Goal: Find specific page/section: Find specific page/section

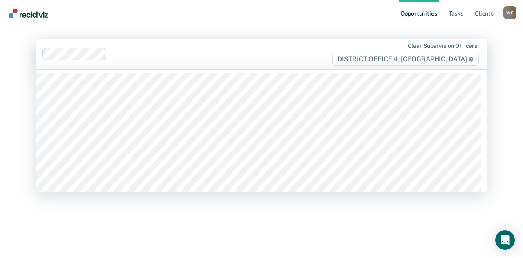
click at [470, 60] on icon at bounding box center [471, 59] width 4 height 5
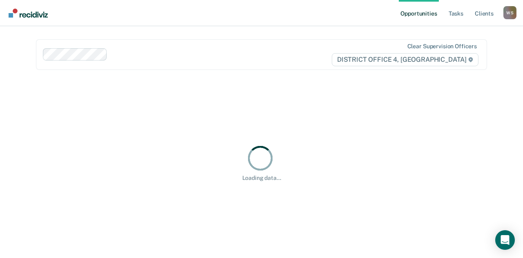
click at [470, 57] on icon at bounding box center [470, 59] width 5 height 5
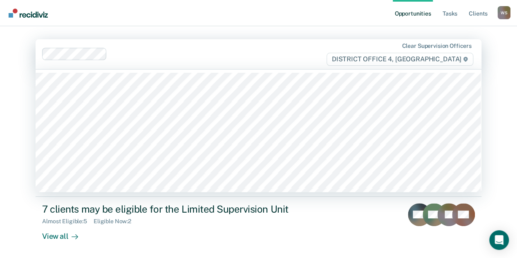
click at [468, 57] on icon at bounding box center [465, 59] width 5 height 5
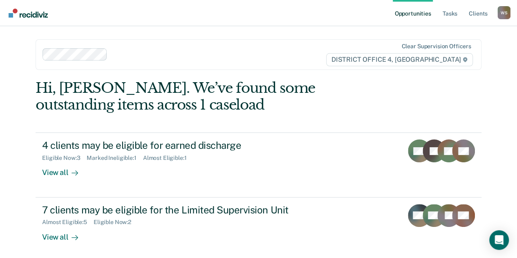
click at [467, 58] on icon at bounding box center [464, 59] width 5 height 5
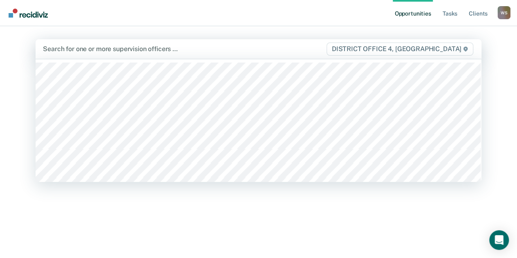
click at [459, 49] on span "DISTRICT OFFICE 4, [GEOGRAPHIC_DATA]" at bounding box center [399, 48] width 147 height 13
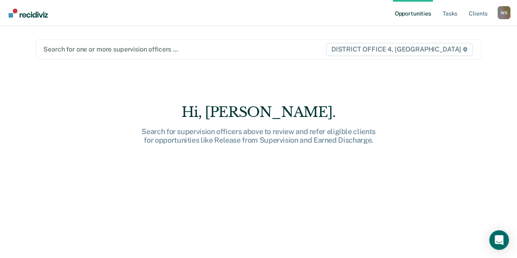
click at [472, 45] on span "DISTRICT OFFICE 4, [GEOGRAPHIC_DATA]" at bounding box center [399, 49] width 147 height 13
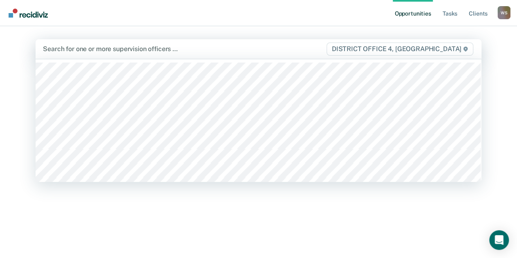
click at [471, 46] on span "DISTRICT OFFICE 4, [GEOGRAPHIC_DATA]" at bounding box center [399, 48] width 147 height 13
click at [467, 48] on icon at bounding box center [465, 49] width 4 height 5
